Goal: Information Seeking & Learning: Find specific page/section

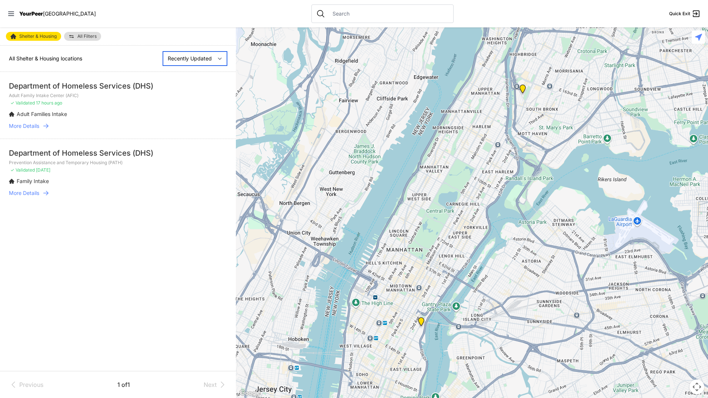
click at [187, 60] on select "Nearby Recently Updated Most Services" at bounding box center [195, 58] width 64 height 14
click at [312, 10] on div at bounding box center [383, 13] width 142 height 19
click at [328, 12] on input "text" at bounding box center [388, 13] width 121 height 7
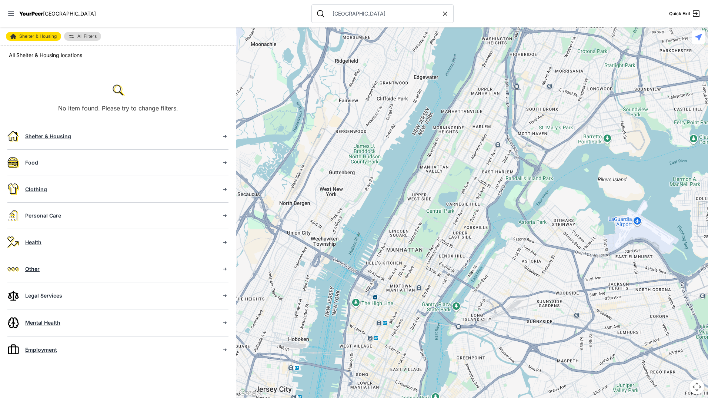
type input "[GEOGRAPHIC_DATA]"
click at [71, 139] on div "Shelter & Housing" at bounding box center [120, 136] width 190 height 7
click at [136, 139] on div "Shelter & Housing" at bounding box center [120, 136] width 190 height 7
click at [42, 55] on span "All Shelter & Housing locations" at bounding box center [45, 55] width 73 height 6
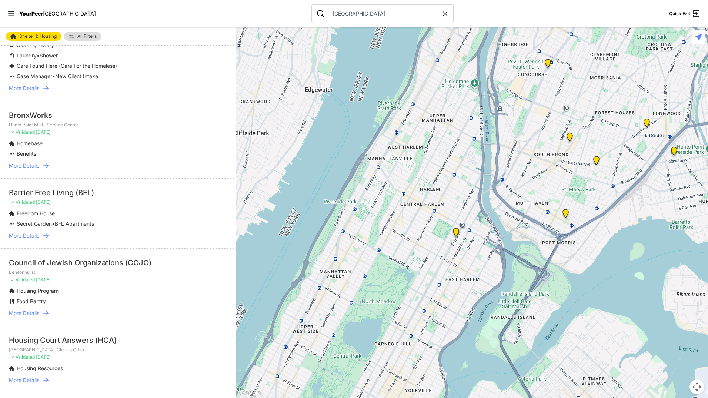
scroll to position [333, 0]
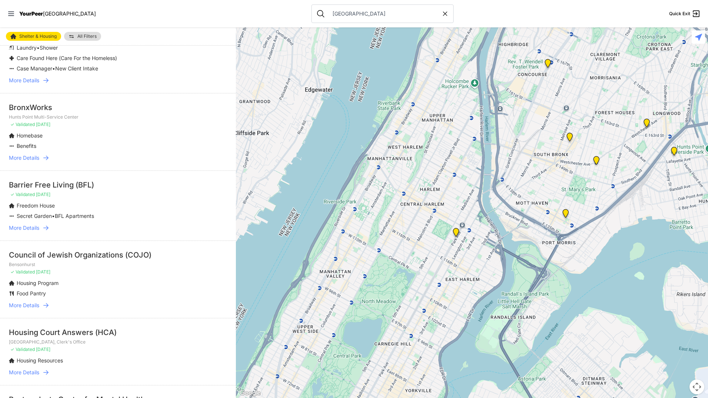
click at [37, 229] on span "More Details" at bounding box center [24, 227] width 30 height 7
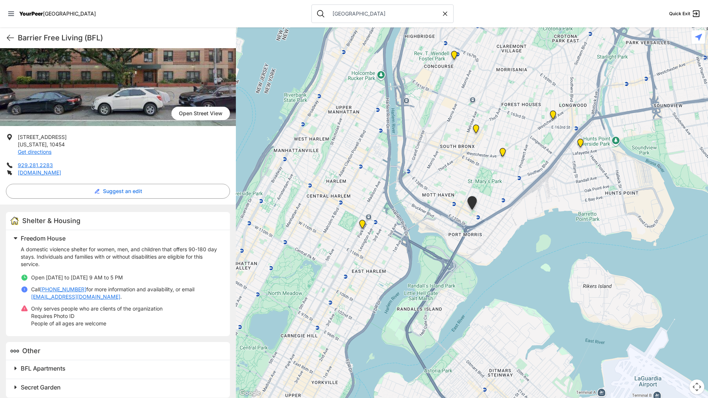
scroll to position [64, 0]
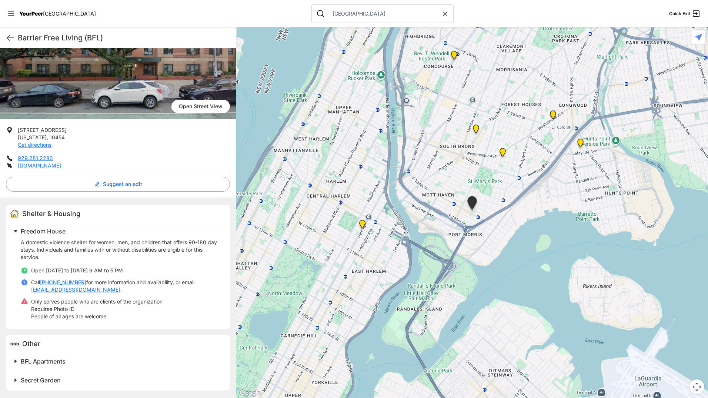
click at [9, 0] on nav "YourPeer [GEOGRAPHIC_DATA] [GEOGRAPHIC_DATA] Quick Exit" at bounding box center [354, 13] width 708 height 27
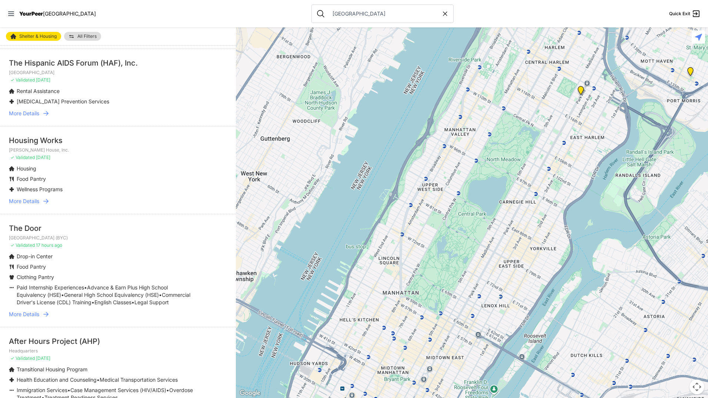
scroll to position [815, 0]
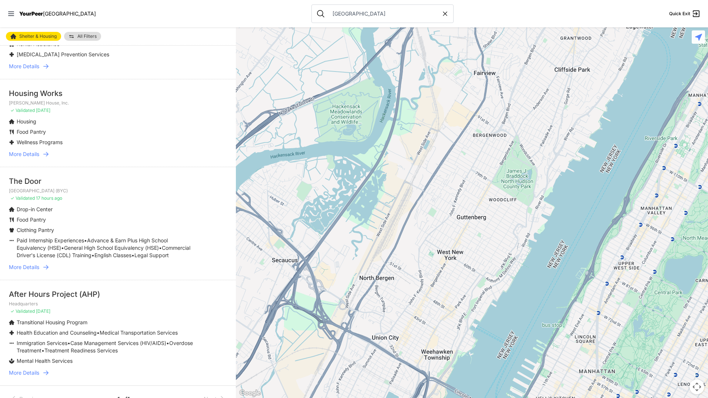
drag, startPoint x: 380, startPoint y: 276, endPoint x: 573, endPoint y: 347, distance: 205.0
click at [573, 347] on div at bounding box center [472, 212] width 472 height 370
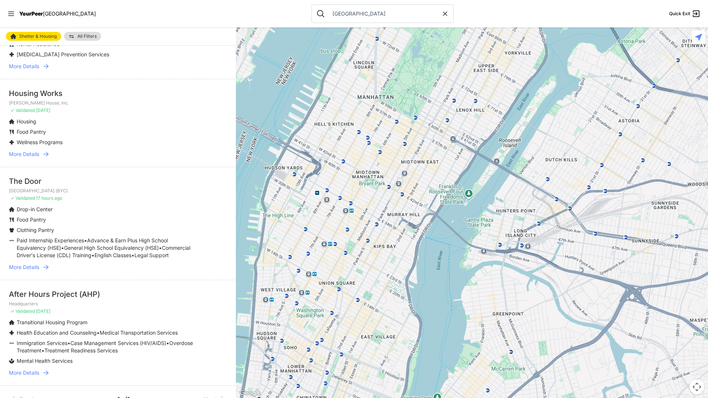
drag, startPoint x: 525, startPoint y: 331, endPoint x: 300, endPoint y: 51, distance: 358.6
click at [300, 51] on div at bounding box center [472, 212] width 472 height 370
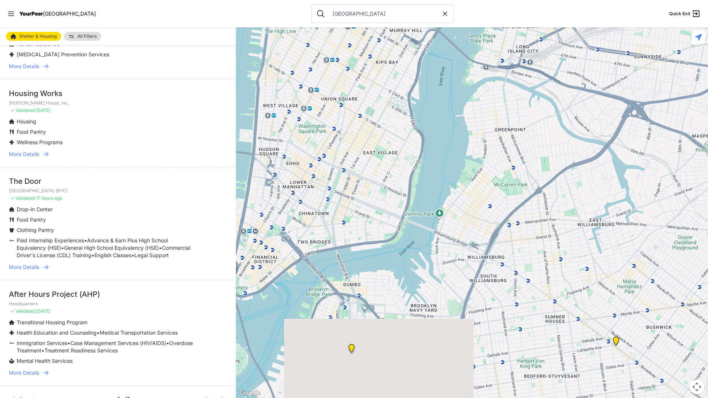
drag, startPoint x: 343, startPoint y: 241, endPoint x: 346, endPoint y: 55, distance: 185.6
click at [346, 55] on div at bounding box center [472, 212] width 472 height 370
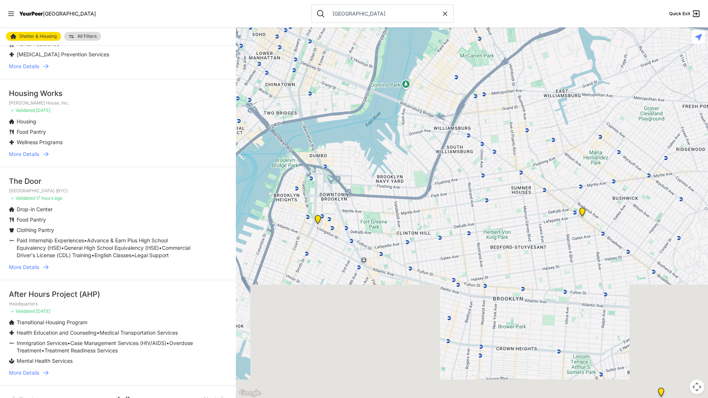
drag, startPoint x: 337, startPoint y: 180, endPoint x: 303, endPoint y: 23, distance: 160.1
click at [303, 23] on div "Close panel YourPeer [GEOGRAPHIC_DATA] Quick Exit Single Adult Families Soup Ki…" at bounding box center [354, 199] width 708 height 398
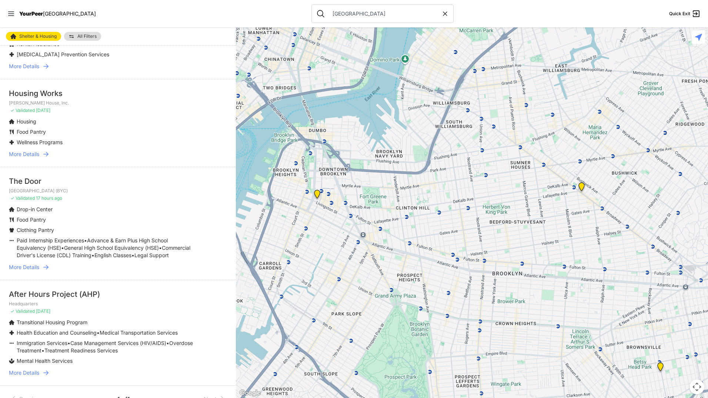
click at [579, 184] on img "Headquarters" at bounding box center [581, 188] width 9 height 12
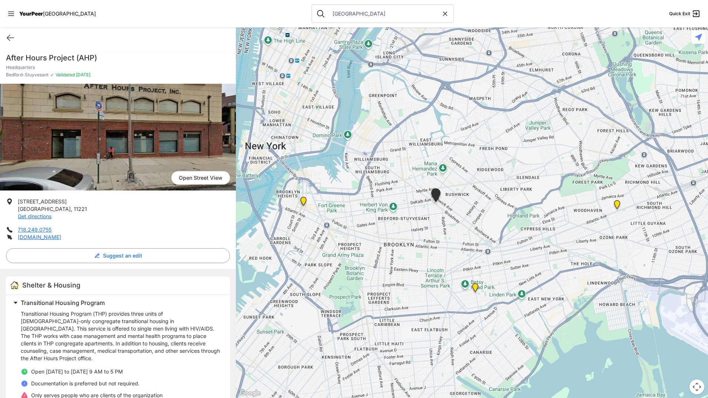
click at [303, 202] on img "Brooklyn Housing Court, Clerk's Office" at bounding box center [303, 203] width 9 height 12
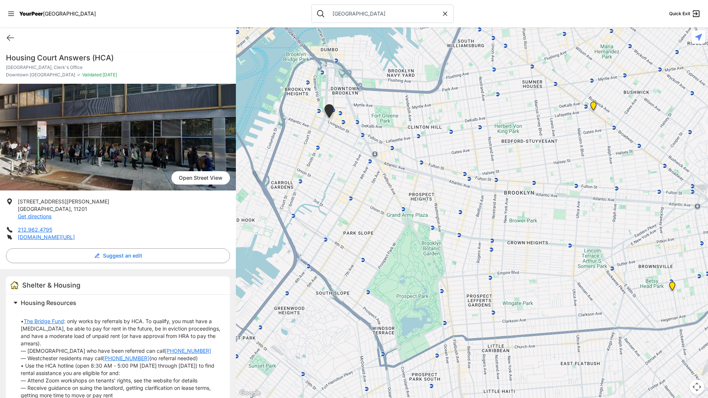
drag, startPoint x: 506, startPoint y: 225, endPoint x: 362, endPoint y: 133, distance: 171.1
click at [362, 133] on div at bounding box center [472, 212] width 472 height 370
click at [592, 104] on img "Headquarters" at bounding box center [593, 108] width 9 height 12
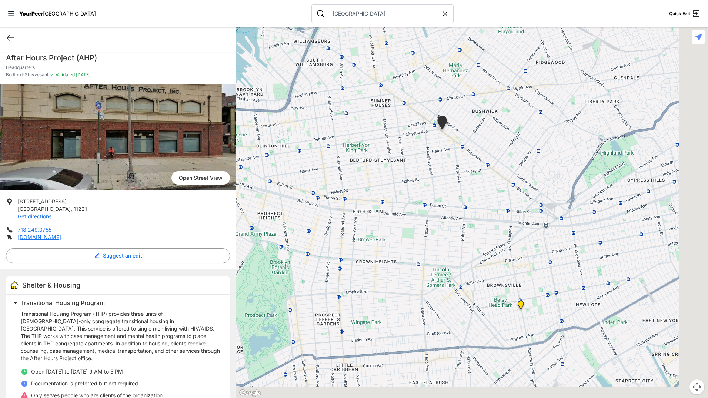
drag, startPoint x: 431, startPoint y: 203, endPoint x: 367, endPoint y: 34, distance: 181.5
click at [367, 34] on div at bounding box center [472, 212] width 472 height 370
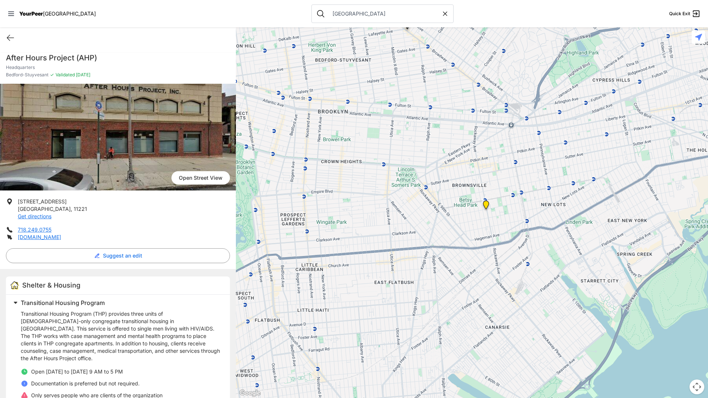
click at [486, 207] on img "Brooklyn DYCD Youth Drop-in Center" at bounding box center [486, 206] width 9 height 12
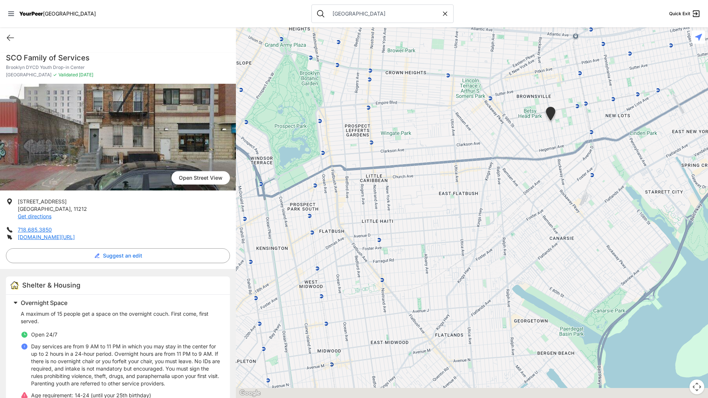
drag, startPoint x: 352, startPoint y: 184, endPoint x: 432, endPoint y: 92, distance: 122.1
click at [432, 92] on div at bounding box center [472, 212] width 472 height 370
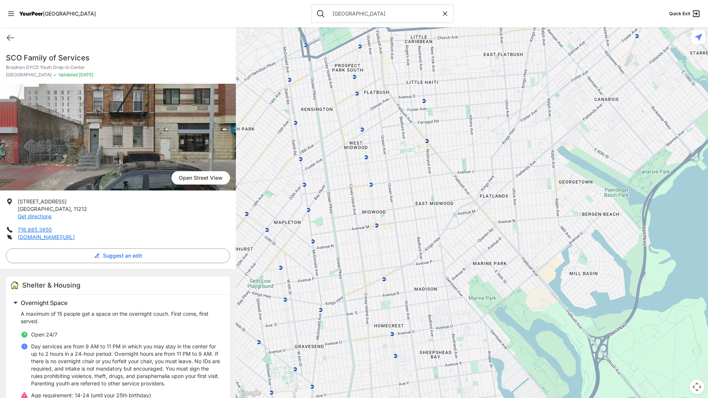
drag, startPoint x: 335, startPoint y: 219, endPoint x: 380, endPoint y: 78, distance: 148.1
click at [380, 78] on div at bounding box center [472, 212] width 472 height 370
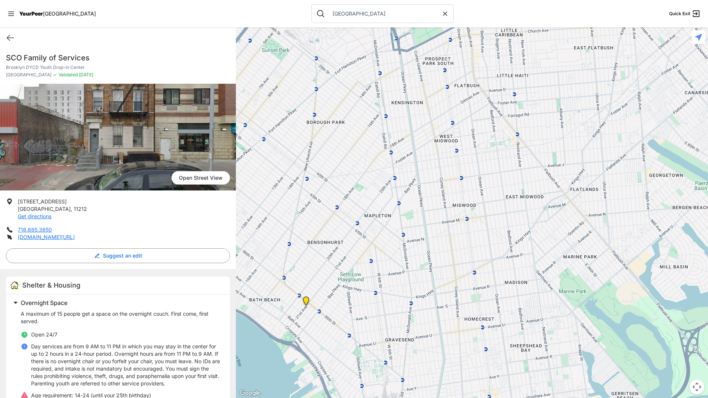
drag, startPoint x: 380, startPoint y: 189, endPoint x: 471, endPoint y: 184, distance: 91.3
click at [471, 184] on div at bounding box center [472, 212] width 472 height 370
click at [305, 303] on img "Bensonhurst" at bounding box center [306, 302] width 9 height 12
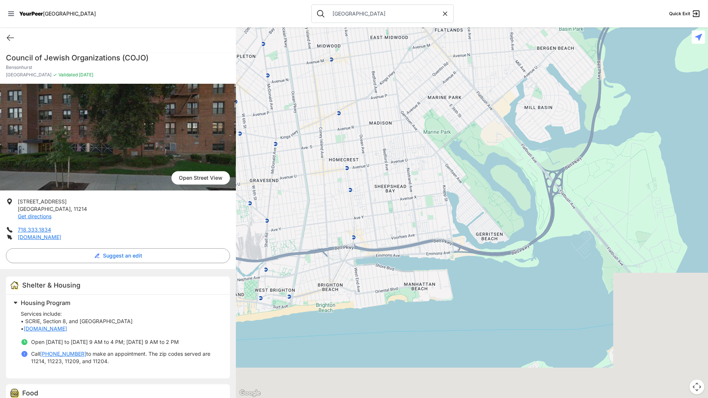
drag, startPoint x: 462, startPoint y: 233, endPoint x: 136, endPoint y: 164, distance: 333.2
click at [136, 164] on main "Quick Exit Council of Jewish Organizations (COJO) [GEOGRAPHIC_DATA] ✓ Validated…" at bounding box center [354, 212] width 708 height 370
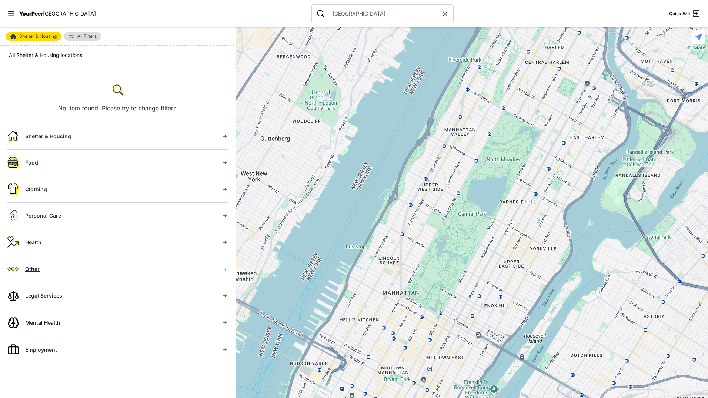
type input "brooklyn [GEOGRAPHIC_DATA]"
select select "recentlyUpdated"
